Goal: Task Accomplishment & Management: Complete application form

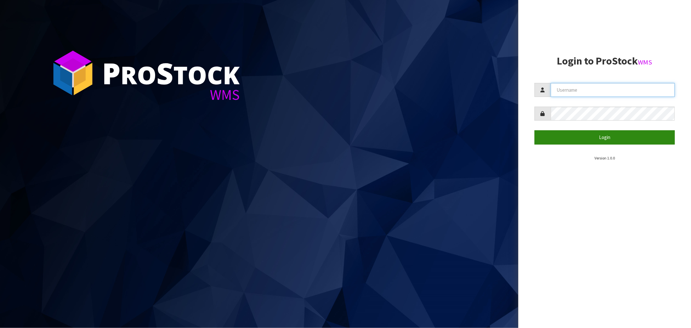
type input "[PERSON_NAME][EMAIL_ADDRESS][DOMAIN_NAME]"
click at [594, 143] on button "Login" at bounding box center [605, 137] width 140 height 14
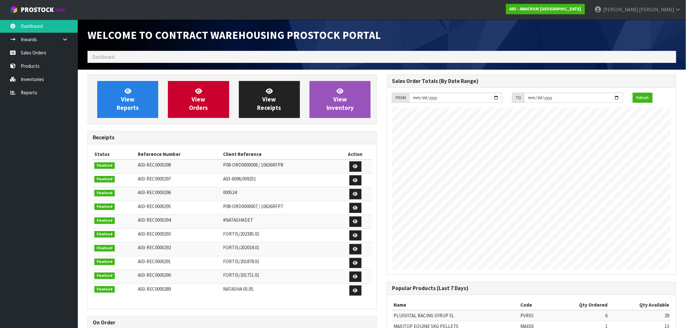
scroll to position [286, 299]
click at [20, 90] on link "Reports" at bounding box center [39, 92] width 78 height 13
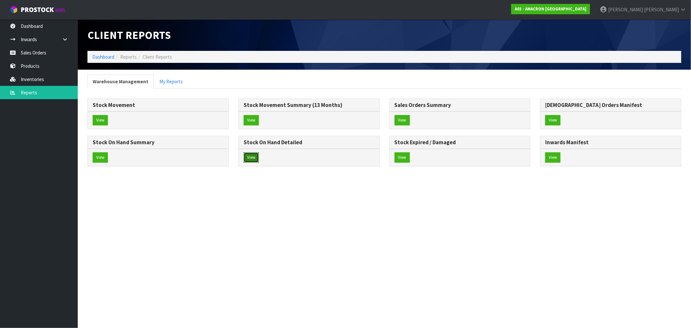
click at [255, 156] on button "View" at bounding box center [251, 157] width 15 height 10
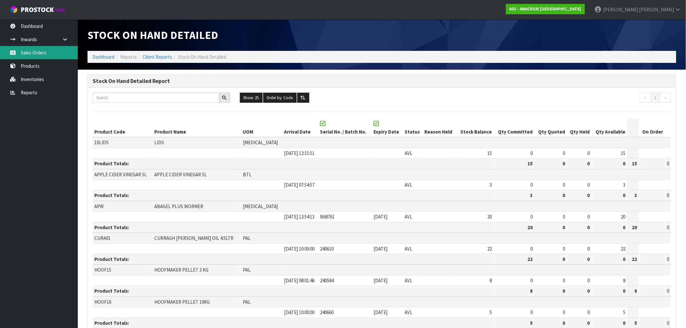
click at [34, 46] on link "Sales Orders" at bounding box center [39, 52] width 78 height 13
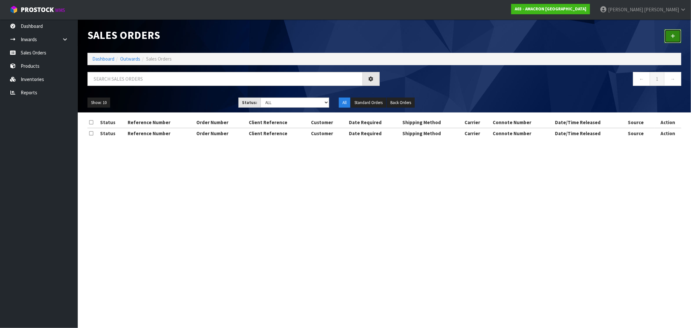
click at [670, 41] on link at bounding box center [673, 36] width 17 height 14
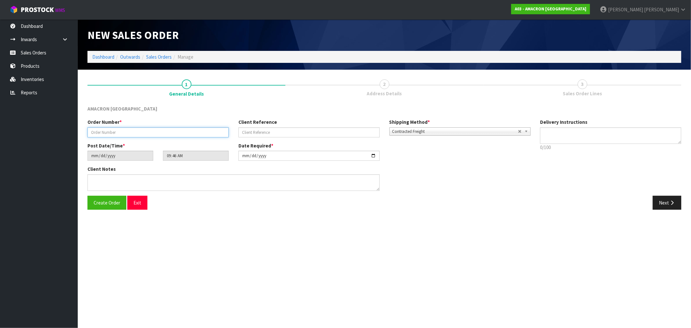
click at [107, 134] on input "text" at bounding box center [157, 132] width 141 height 10
click at [170, 131] on input "text" at bounding box center [157, 132] width 141 height 10
type input "009753"
click at [669, 197] on button "Next" at bounding box center [667, 203] width 29 height 14
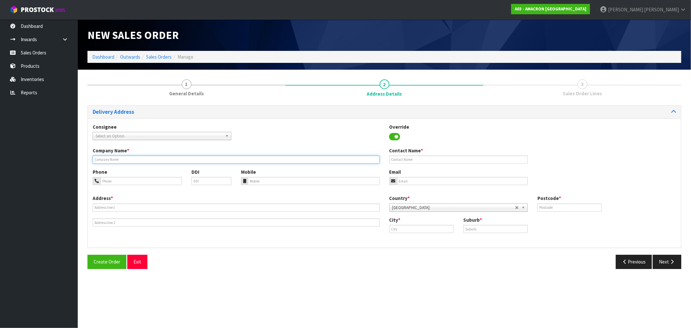
click at [117, 157] on input "text" at bounding box center [236, 160] width 287 height 8
click at [147, 157] on input "text" at bounding box center [236, 160] width 287 height 8
paste input "ELLESMERE THOUROUGHBRED"
type input "ELLESMERE THOUROUGHBRED"
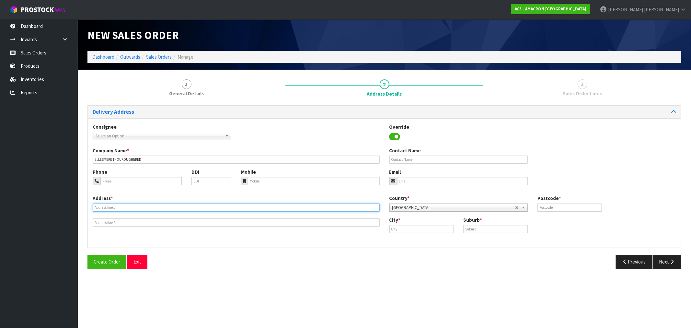
click at [121, 203] on input "text" at bounding box center [236, 207] width 287 height 8
paste input "ATTN: [PERSON_NAME] [STREET_ADDRESS]"
type input "ATTN: [PERSON_NAME] [STREET_ADDRESS]"
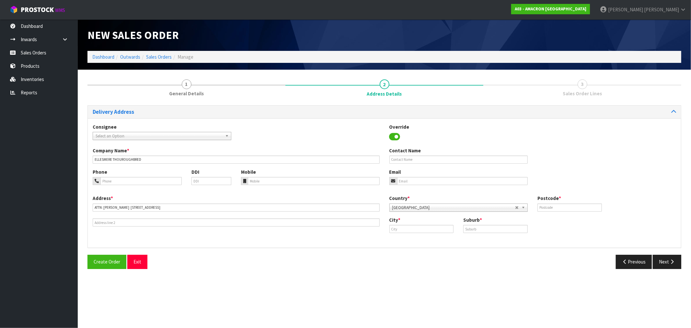
click at [387, 224] on div "City *" at bounding box center [422, 224] width 74 height 17
click at [394, 225] on div "City *" at bounding box center [422, 224] width 74 height 17
click at [402, 231] on input "text" at bounding box center [421, 229] width 64 height 8
paste input "[GEOGRAPHIC_DATA]"
type input "[GEOGRAPHIC_DATA]"
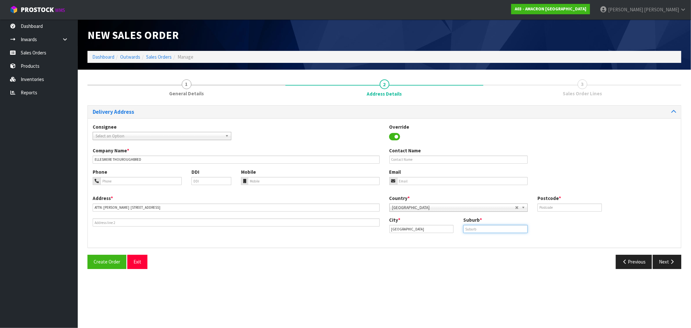
click at [475, 230] on input "text" at bounding box center [495, 229] width 64 height 8
paste input "[GEOGRAPHIC_DATA]"
type input "[GEOGRAPHIC_DATA]"
click at [564, 208] on input "text" at bounding box center [570, 207] width 64 height 8
type input "3493"
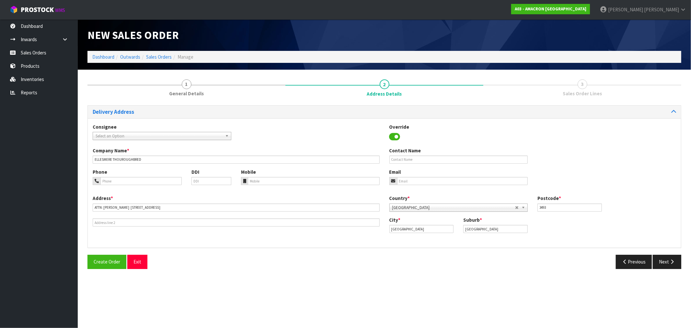
click at [122, 176] on div "Phone" at bounding box center [137, 176] width 99 height 17
click at [122, 179] on input "tel" at bounding box center [140, 181] width 81 height 8
paste input "+ [PHONE_NUMBER]"
type input "+ [PHONE_NUMBER]"
click at [283, 182] on input "tel" at bounding box center [314, 181] width 132 height 8
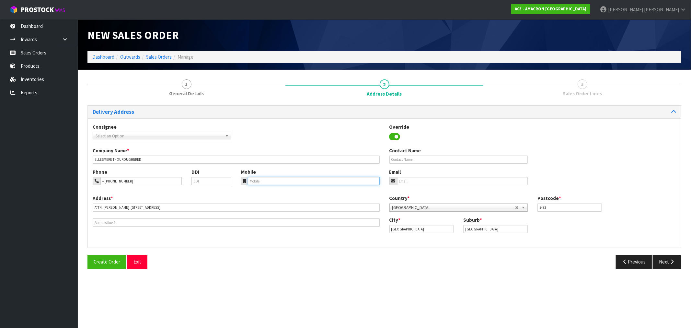
paste input "+ [PHONE_NUMBER]"
type input "+ [PHONE_NUMBER]"
click at [673, 262] on icon "button" at bounding box center [672, 261] width 6 height 5
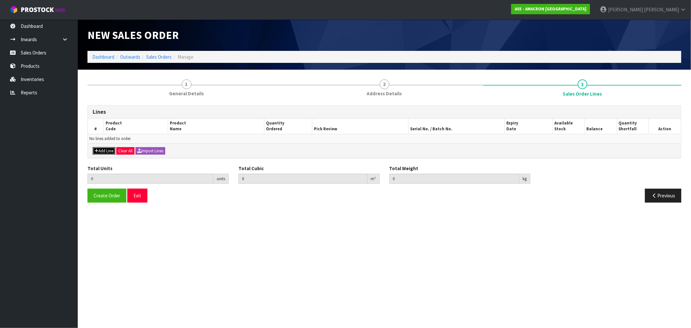
click at [109, 152] on button "Add Line" at bounding box center [104, 151] width 23 height 8
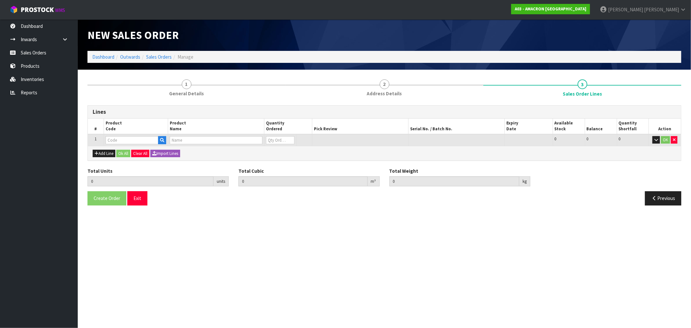
click at [133, 134] on td at bounding box center [136, 140] width 64 height 12
click at [131, 137] on input "text" at bounding box center [132, 140] width 53 height 8
type input "HOOF"
click at [114, 148] on strong "HOOF" at bounding box center [118, 150] width 13 height 6
type input "HOOF15"
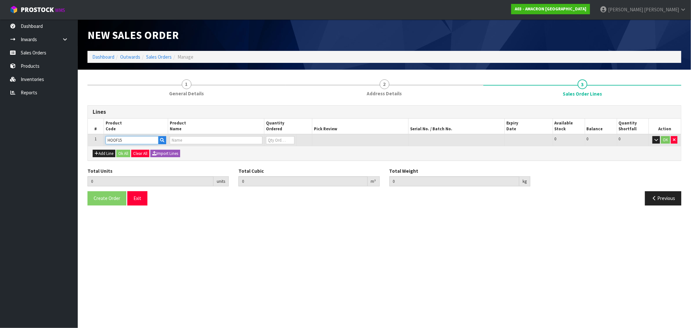
type input "0.000000"
type input "0.000"
type input "HOOFMAKER PELLET 3 KG"
type input "0"
click at [273, 142] on input "0" at bounding box center [280, 140] width 29 height 8
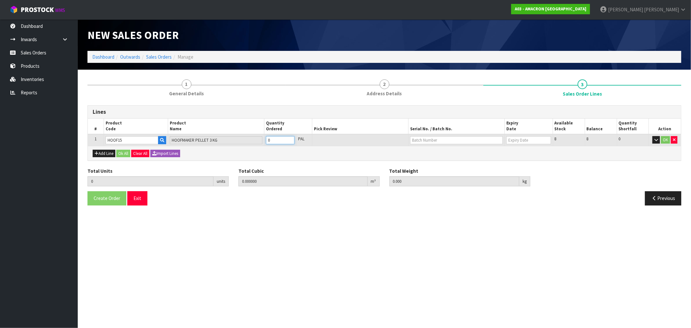
type input "0"
type input "1"
type input "0.0084"
type input "3.25"
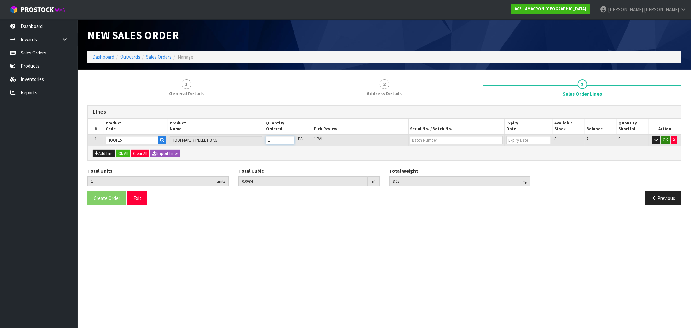
type input "1"
click at [662, 140] on button "OK" at bounding box center [665, 140] width 9 height 8
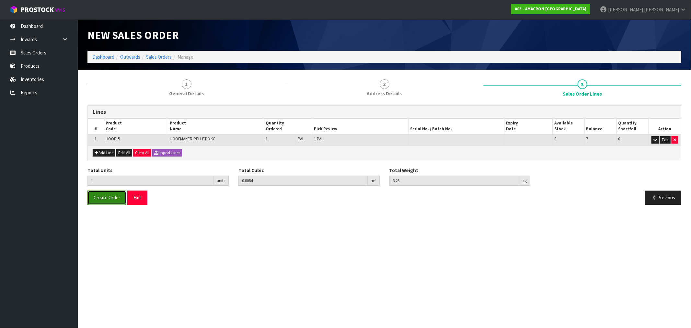
click at [93, 197] on button "Create Order" at bounding box center [106, 198] width 39 height 14
